Goal: Task Accomplishment & Management: Manage account settings

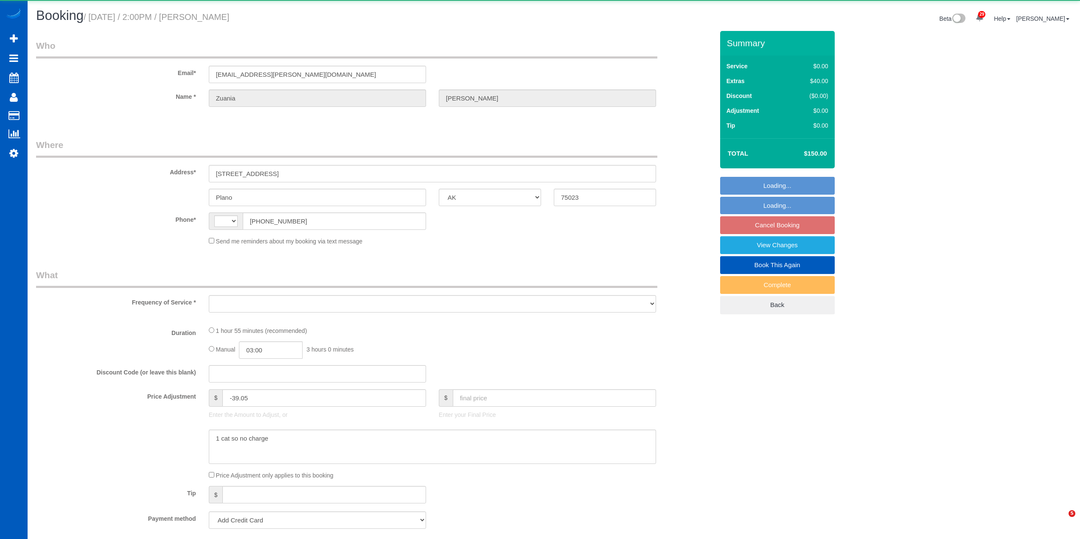
select select "[GEOGRAPHIC_DATA]"
select select "string:[GEOGRAPHIC_DATA]"
select select "object:1076"
select select "string:fspay-0fc0ea4c-8b5a-44a5-84e1-9dc246cef40d"
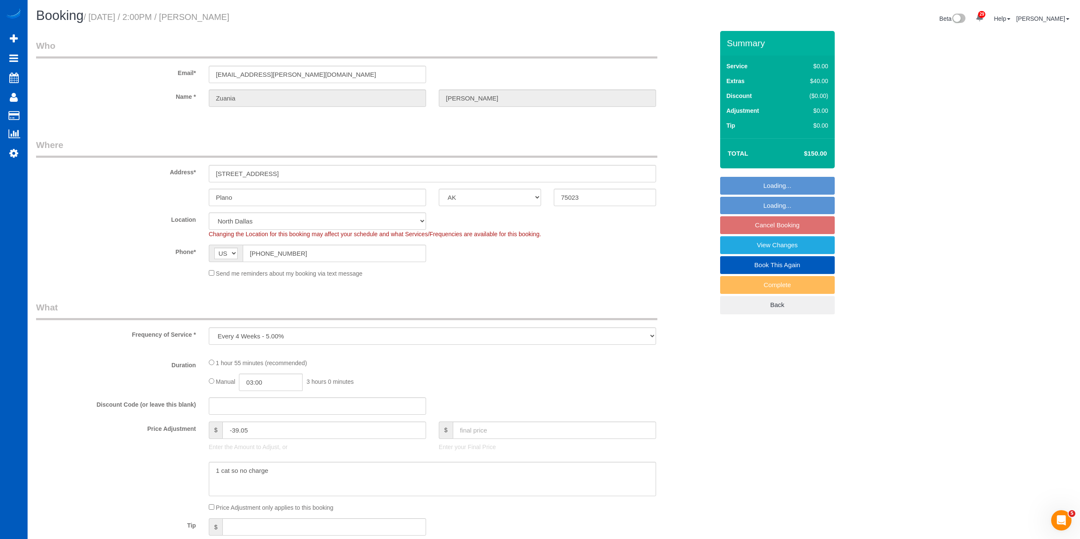
select select "object:1356"
select select "199"
select select "2"
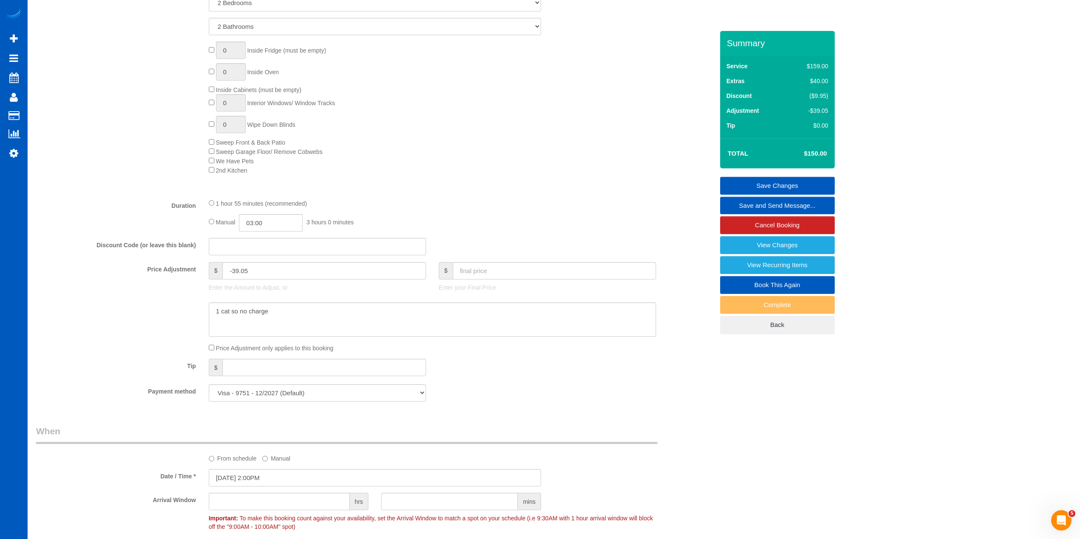
scroll to position [679, 0]
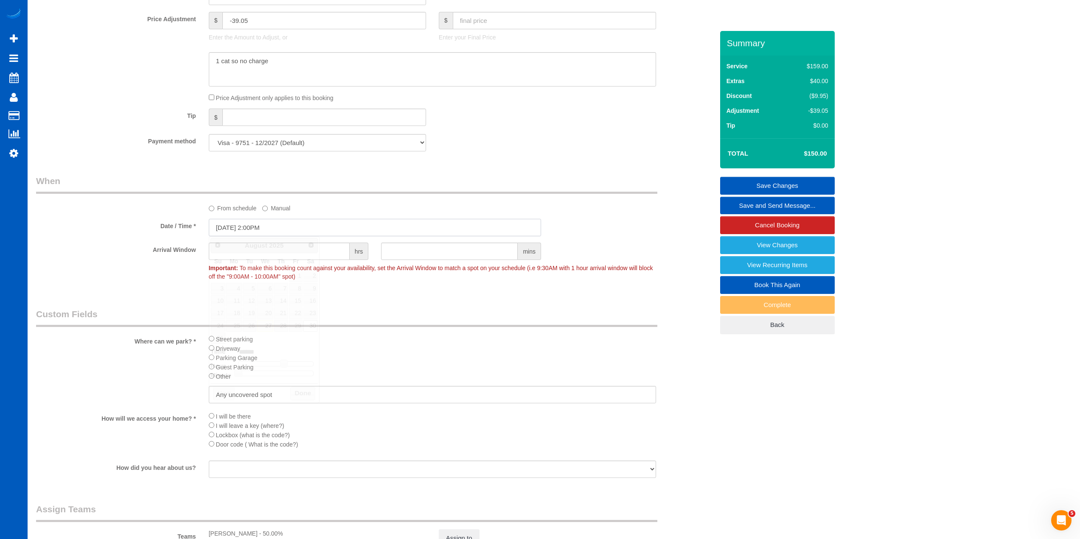
click at [261, 230] on input "[DATE] 2:00PM" at bounding box center [375, 227] width 332 height 17
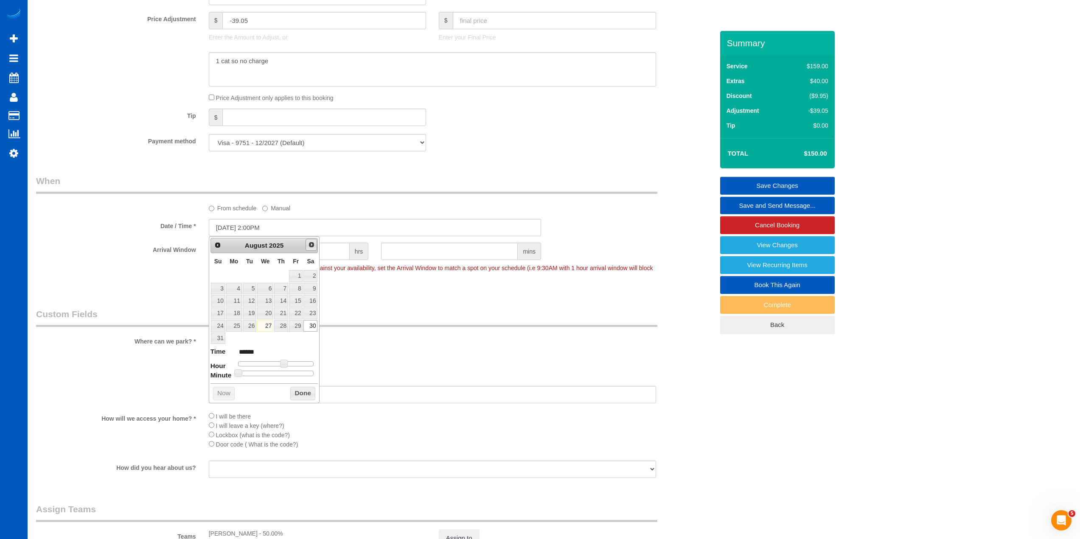
click at [312, 243] on span "Next" at bounding box center [311, 244] width 7 height 7
click at [312, 276] on link "6" at bounding box center [310, 275] width 14 height 11
type input "[DATE] 1:00PM"
type input "******"
type input "[DATE] 12:00PM"
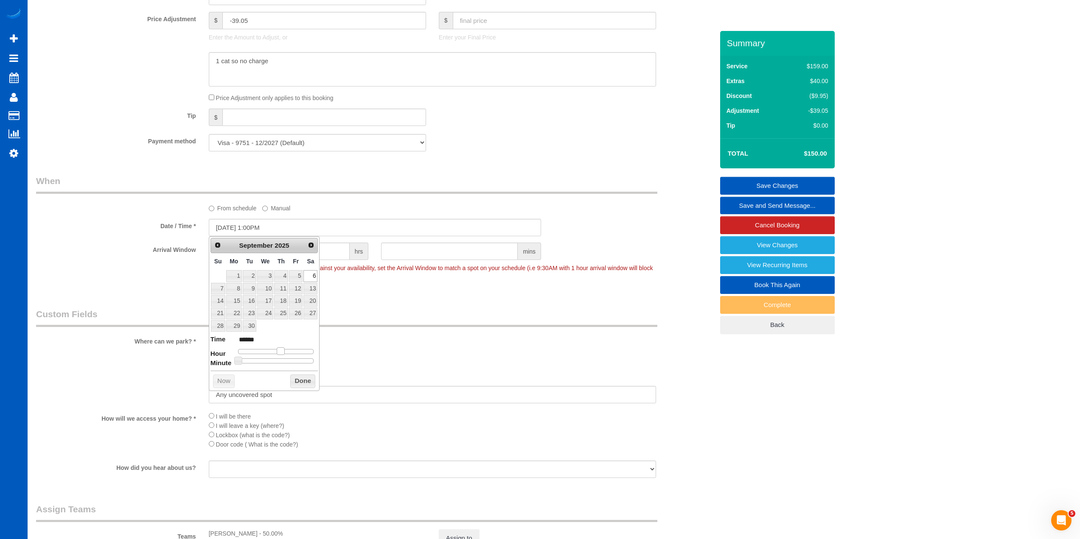
type input "*******"
type input "[DATE] 11:00AM"
type input "*******"
type input "[DATE] 10:00AM"
type input "*******"
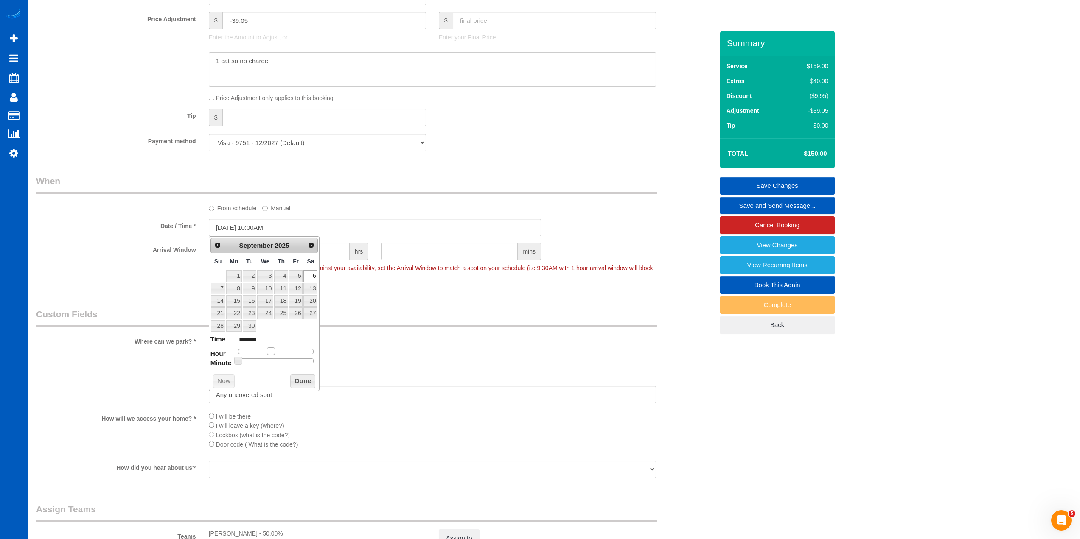
drag, startPoint x: 282, startPoint y: 351, endPoint x: 269, endPoint y: 351, distance: 13.2
click at [269, 351] on span at bounding box center [271, 351] width 8 height 8
click at [305, 384] on button "Done" at bounding box center [302, 382] width 25 height 14
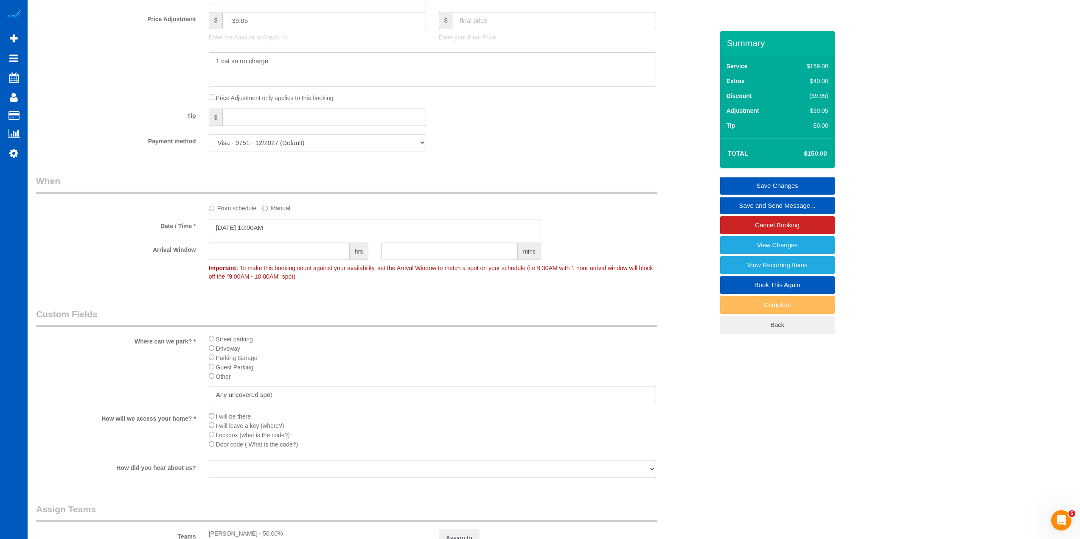
click at [769, 184] on link "Save Changes" at bounding box center [777, 186] width 115 height 18
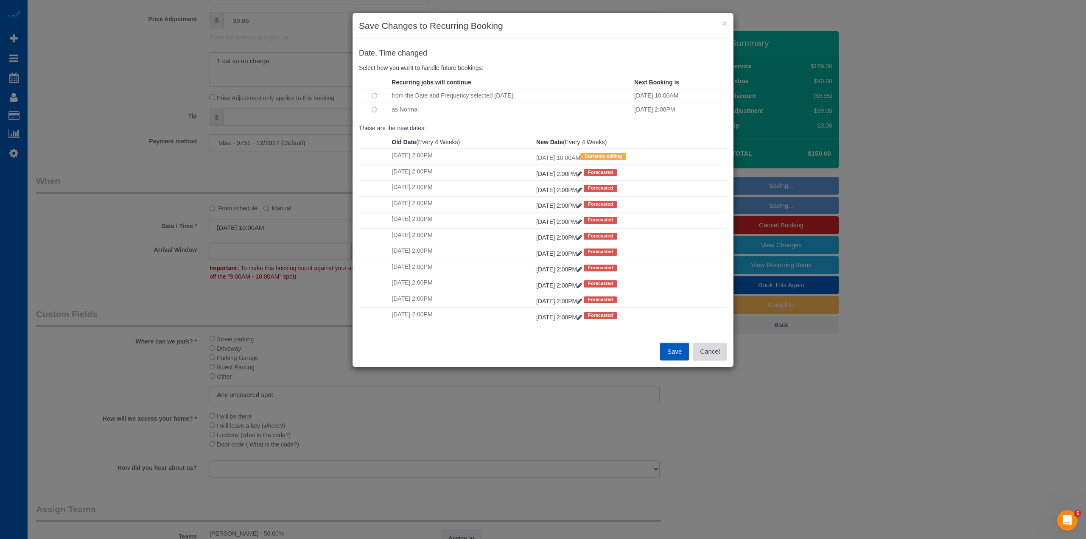
click at [715, 358] on button "Cancel" at bounding box center [710, 352] width 34 height 18
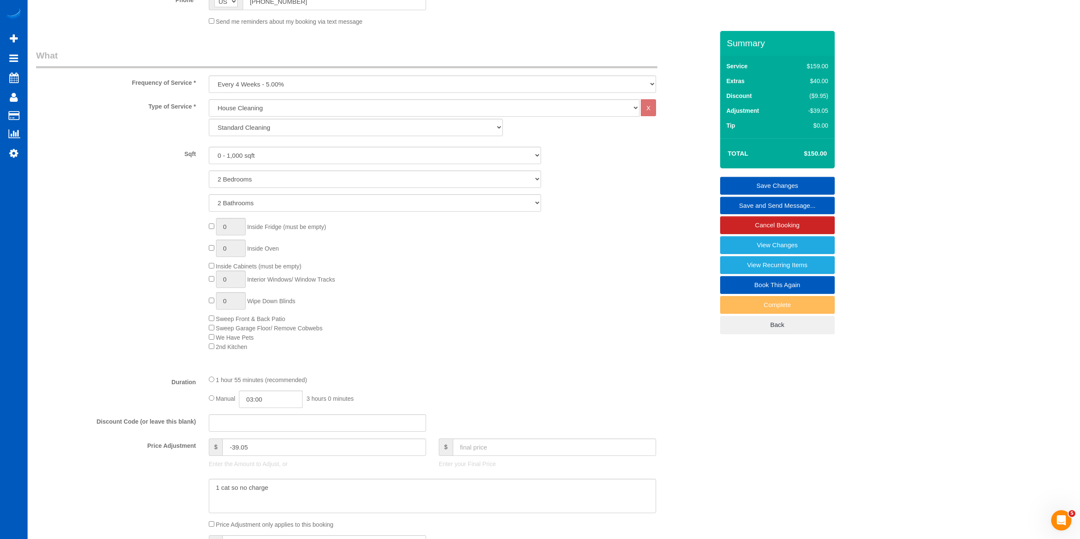
scroll to position [53, 0]
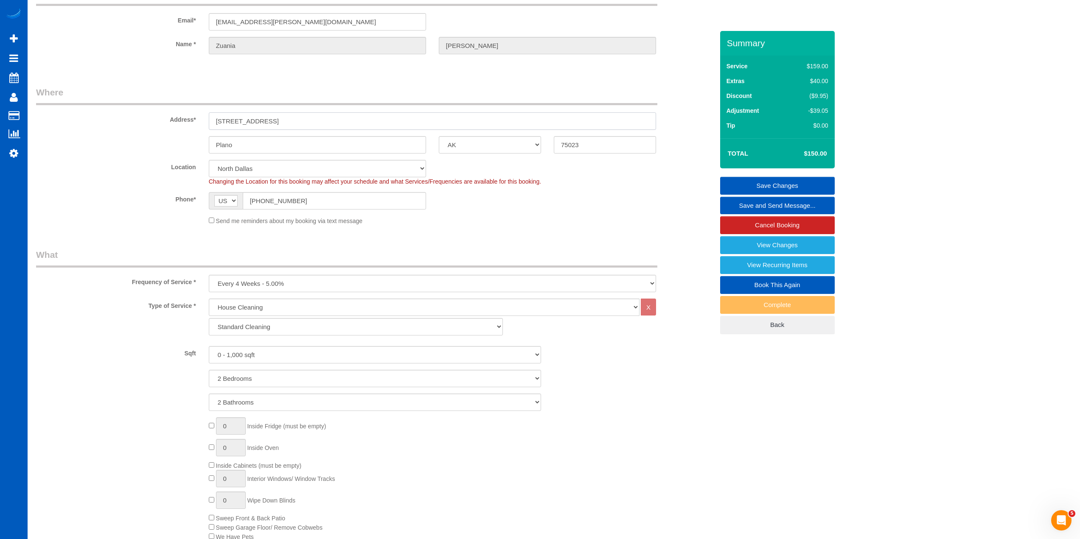
click at [243, 122] on input "[STREET_ADDRESS]" at bounding box center [432, 120] width 447 height 17
click at [756, 187] on link "Save Changes" at bounding box center [777, 186] width 115 height 18
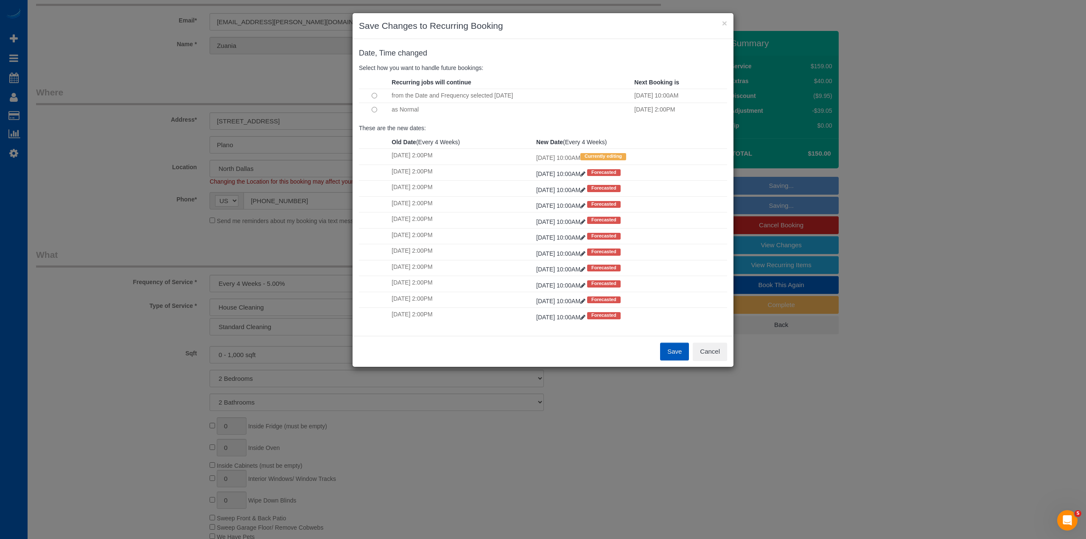
click at [406, 110] on td "as Normal" at bounding box center [510, 110] width 243 height 14
click at [676, 350] on button "Save" at bounding box center [674, 352] width 29 height 18
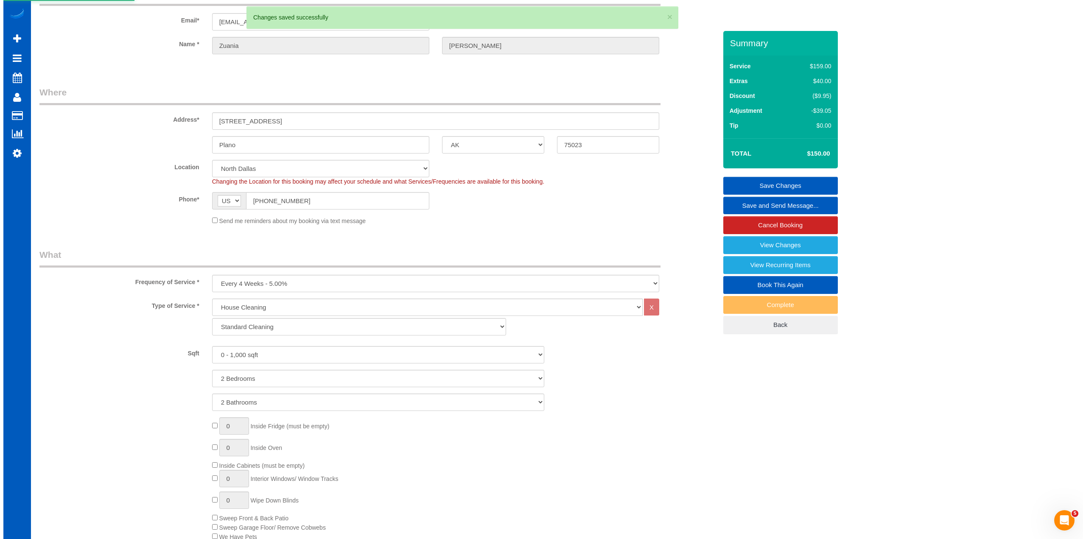
scroll to position [0, 0]
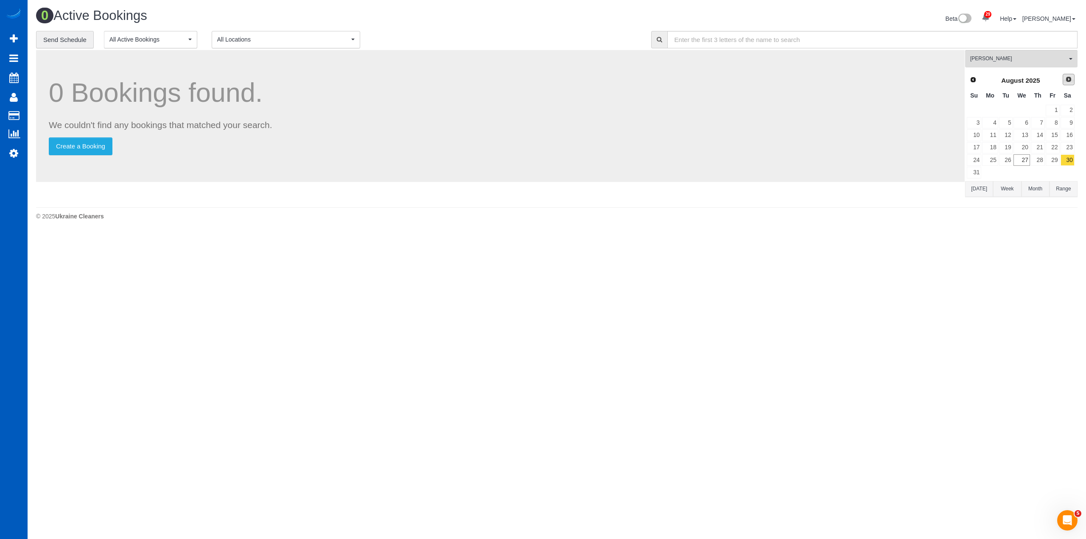
click at [1074, 80] on link "Next" at bounding box center [1069, 80] width 12 height 12
